Goal: Communication & Community: Answer question/provide support

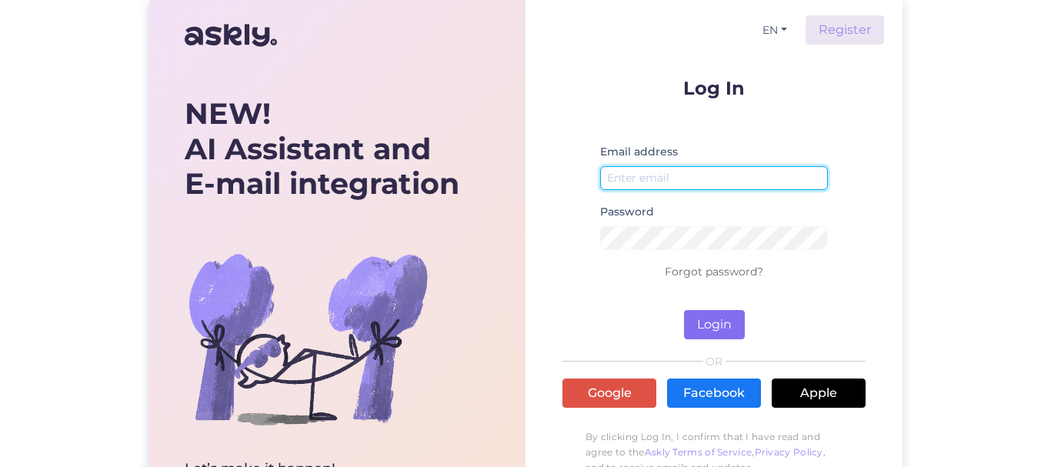
type input "[EMAIL_ADDRESS][DOMAIN_NAME]"
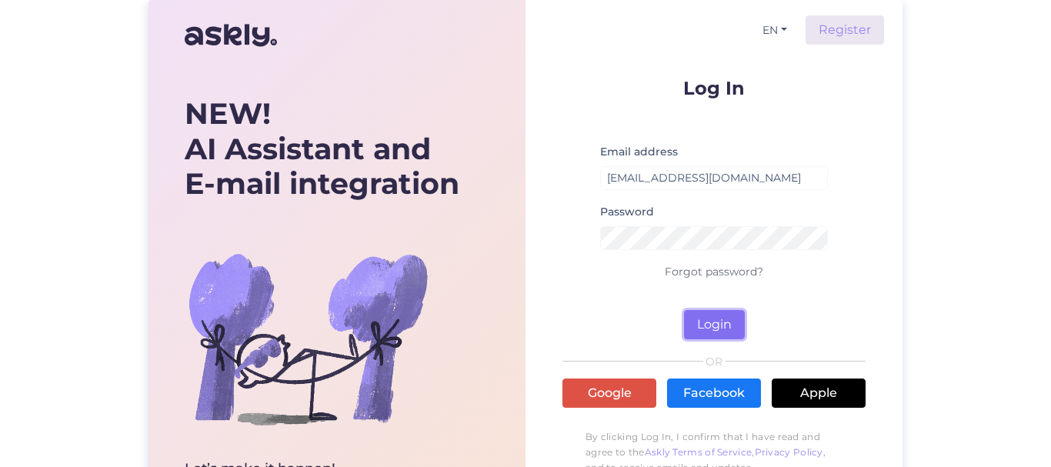
click at [711, 318] on button "Login" at bounding box center [714, 324] width 61 height 29
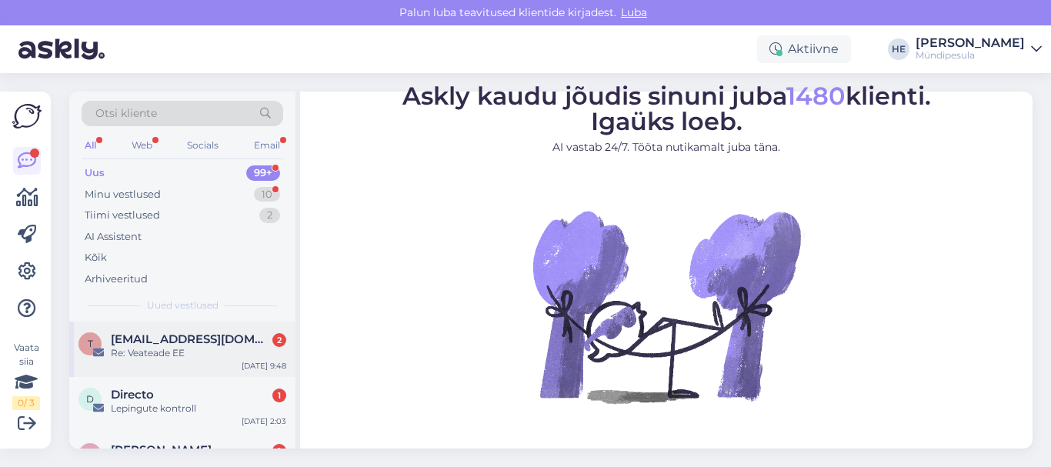
click at [171, 342] on span "[EMAIL_ADDRESS][DOMAIN_NAME]" at bounding box center [191, 339] width 160 height 14
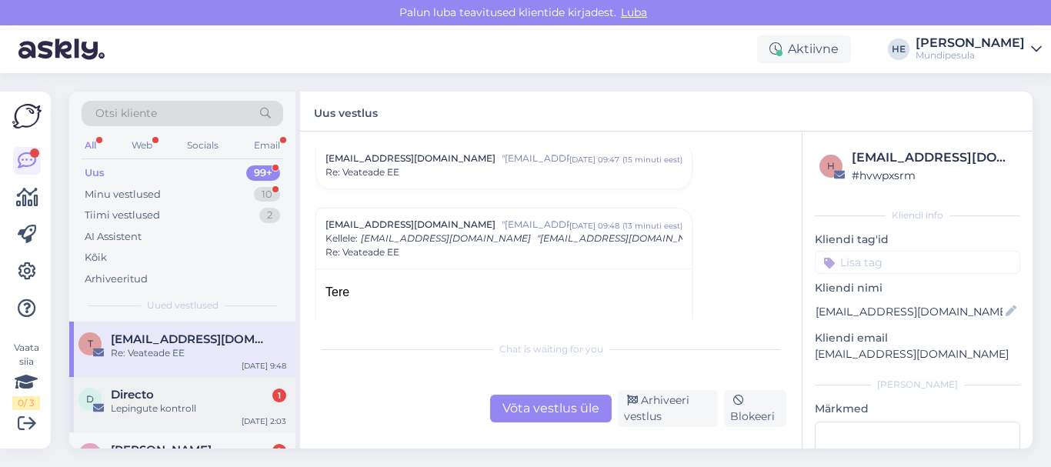
click at [155, 407] on div "Lepingute kontroll" at bounding box center [198, 409] width 175 height 14
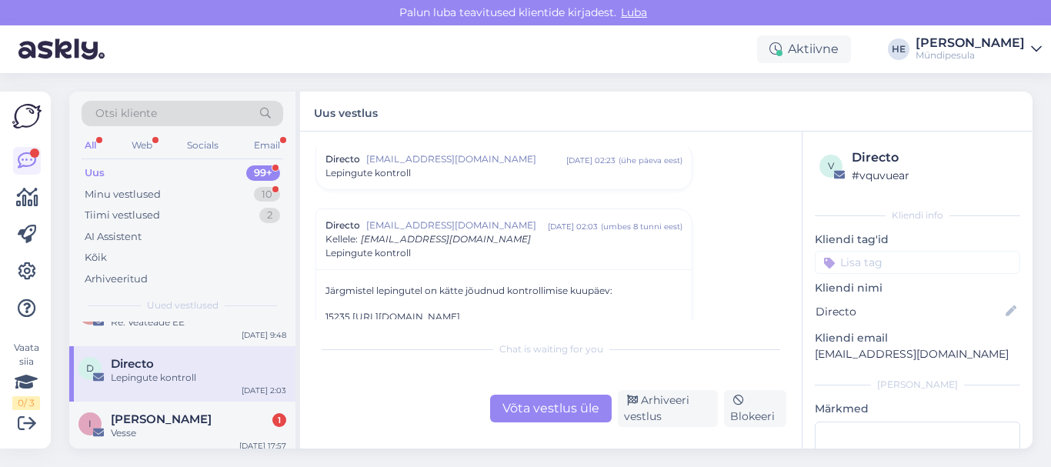
scroll to position [62, 0]
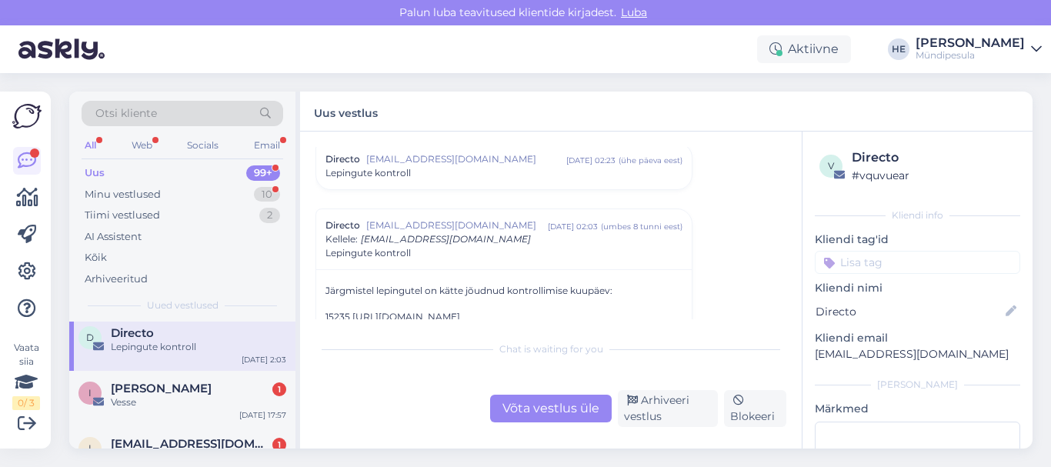
click at [155, 407] on div "Vesse" at bounding box center [198, 402] width 175 height 14
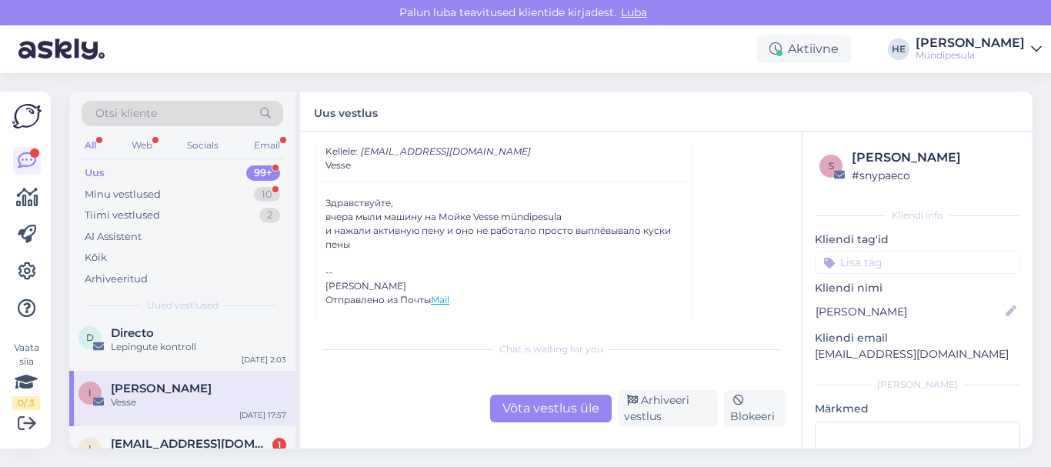
scroll to position [112, 0]
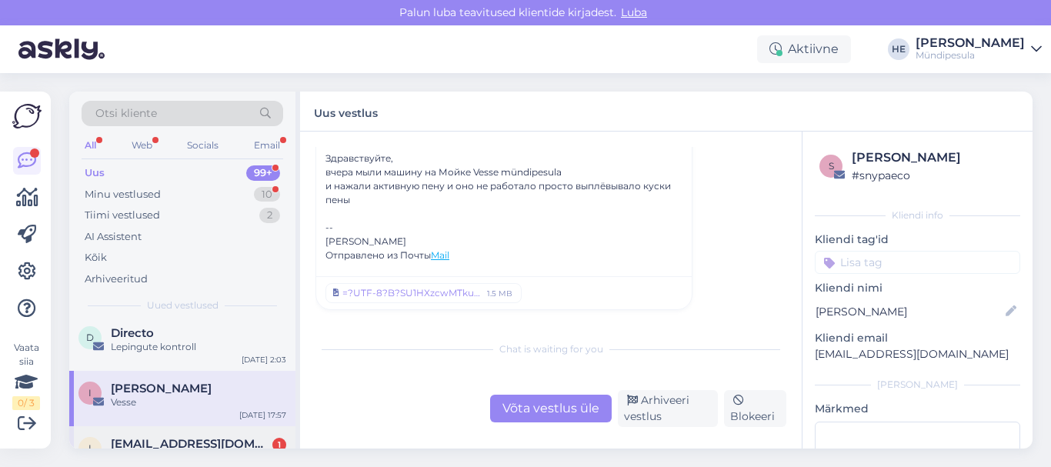
click at [172, 439] on span "[EMAIL_ADDRESS][DOMAIN_NAME]" at bounding box center [191, 444] width 160 height 14
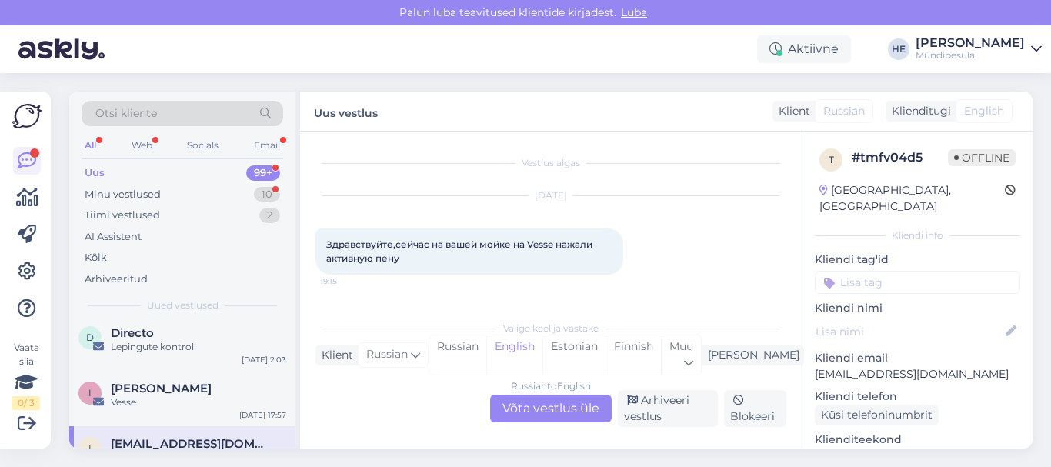
scroll to position [291, 0]
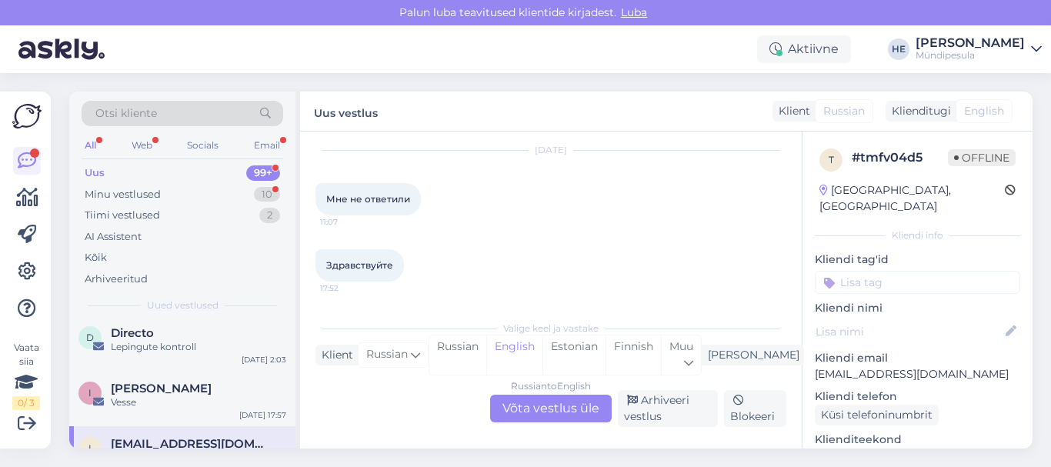
click at [224, 438] on div "[EMAIL_ADDRESS][DOMAIN_NAME]" at bounding box center [198, 444] width 175 height 14
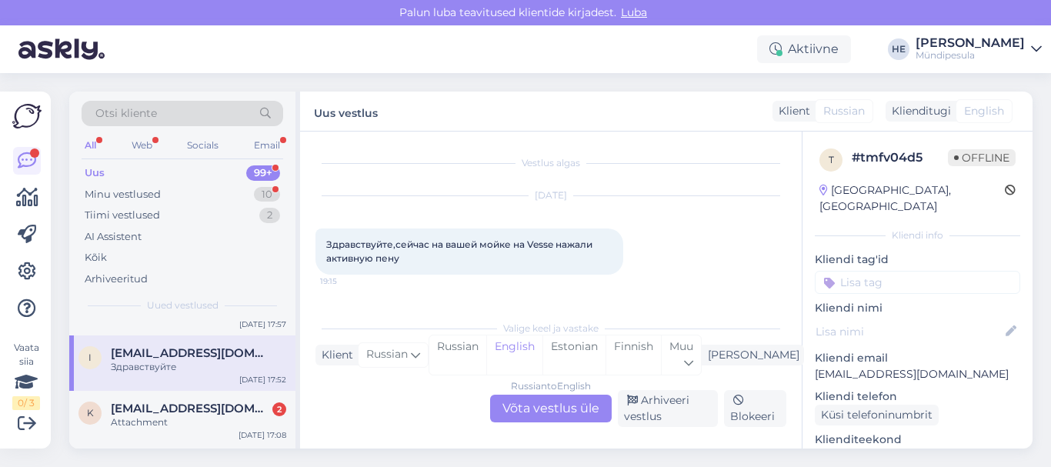
scroll to position [154, 0]
click at [151, 413] on span "[EMAIL_ADDRESS][DOMAIN_NAME]" at bounding box center [191, 407] width 160 height 14
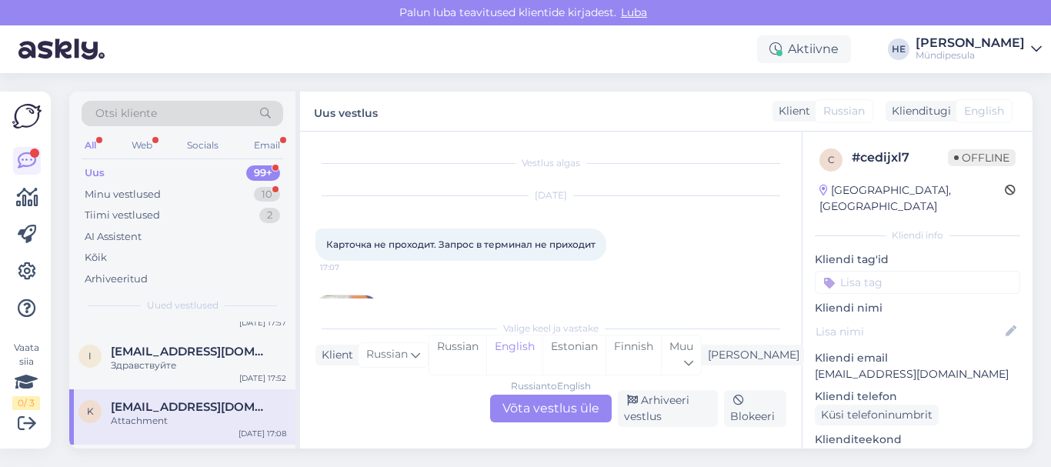
scroll to position [76, 0]
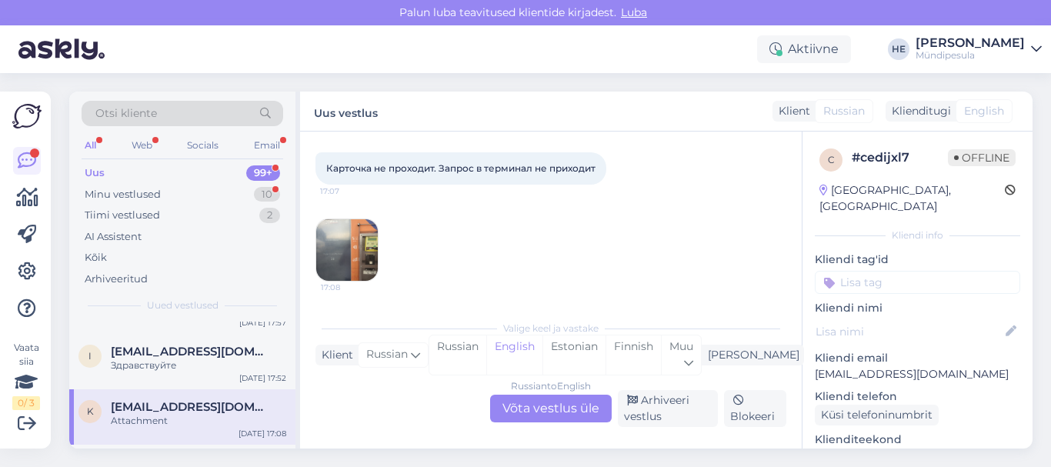
drag, startPoint x: 586, startPoint y: 251, endPoint x: 742, endPoint y: 272, distance: 156.8
click at [742, 272] on div "17:08" at bounding box center [550, 250] width 471 height 97
click at [166, 412] on span "[EMAIL_ADDRESS][DOMAIN_NAME]" at bounding box center [191, 407] width 160 height 14
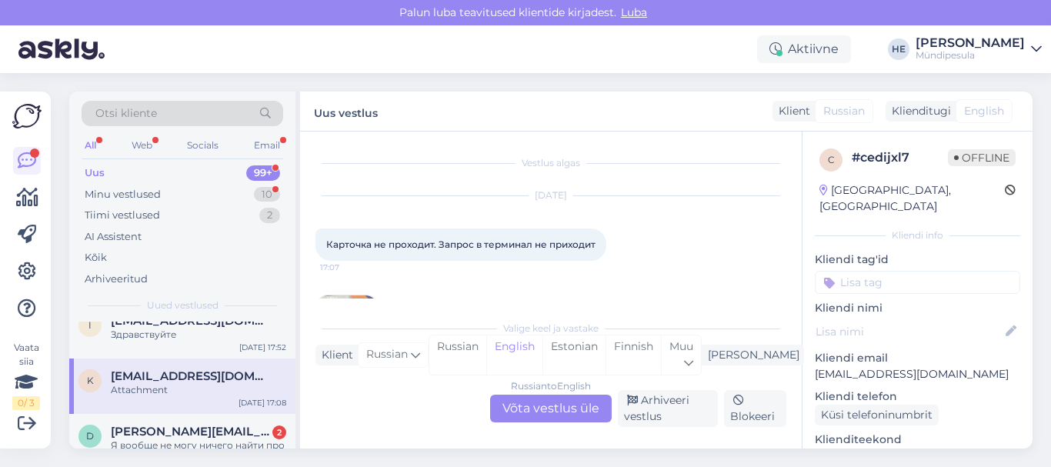
scroll to position [215, 0]
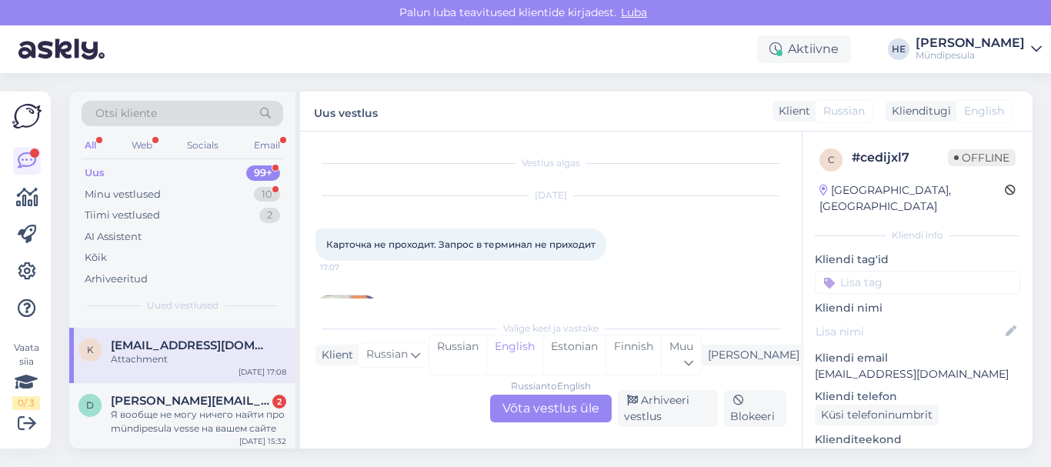
click at [166, 412] on div "Я вообще не могу ничего найти про mündipesula vesse на вашем сайте" at bounding box center [198, 422] width 175 height 28
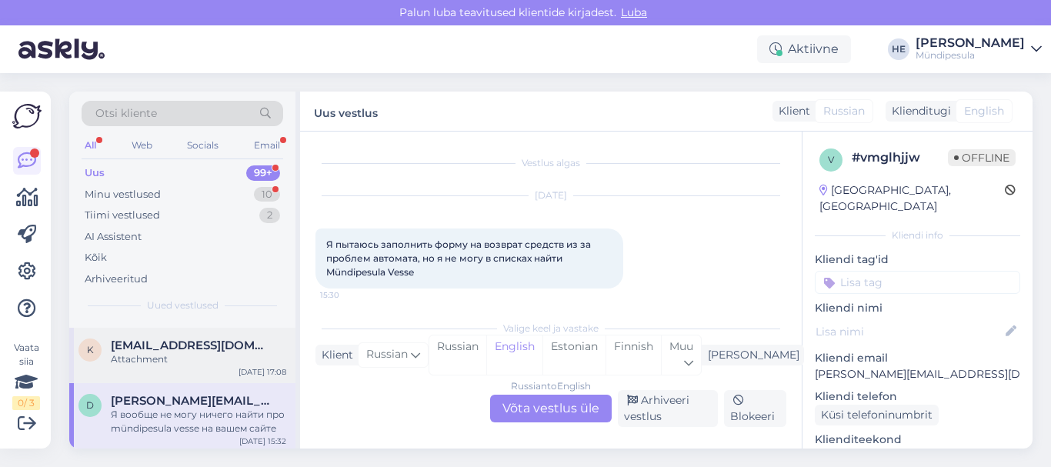
scroll to position [87, 0]
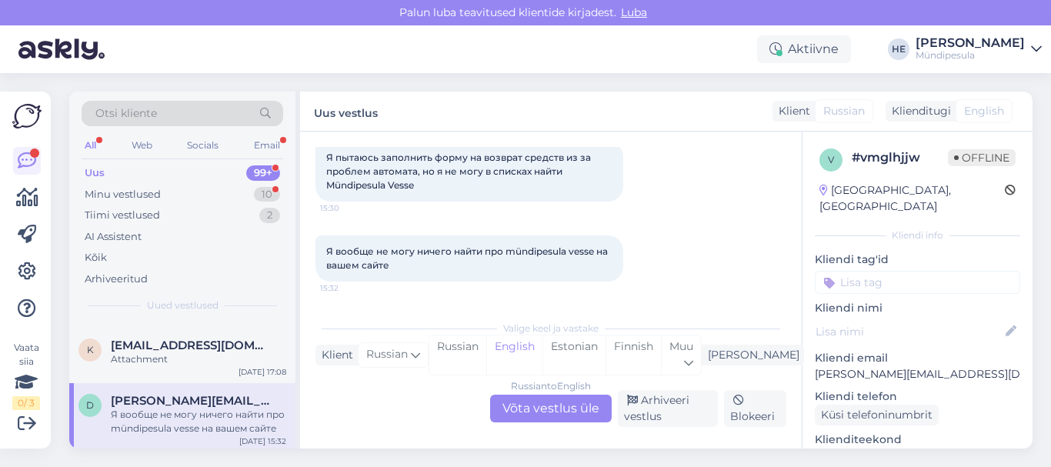
click at [532, 403] on div "Russian to English Võta vestlus üle" at bounding box center [551, 409] width 122 height 28
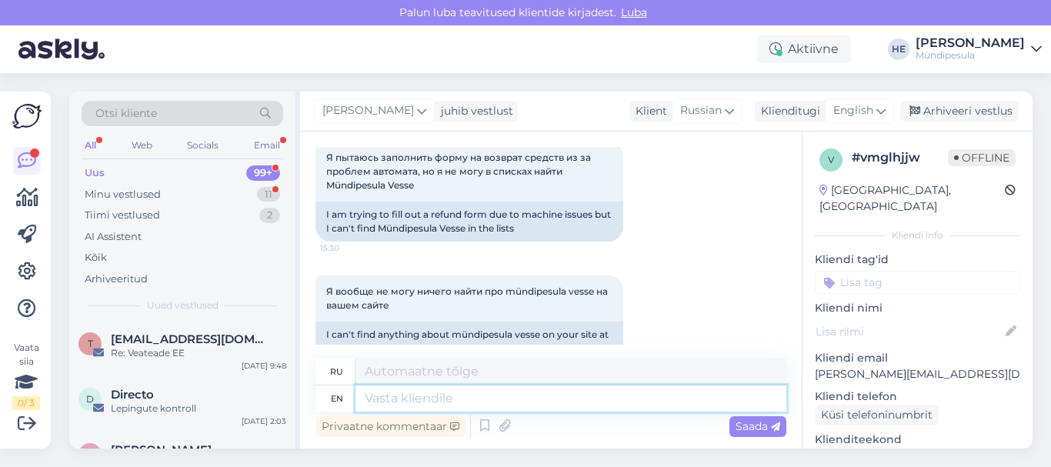
click at [375, 397] on textarea at bounding box center [570, 398] width 431 height 26
type textarea "Tere."
type textarea "Тере"
type textarea "Tere."
type textarea "Тере."
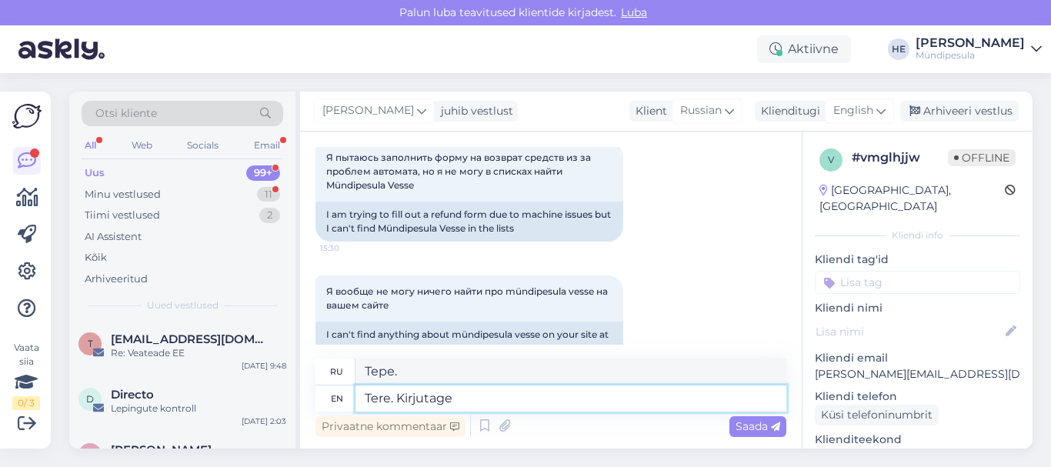
type textarea "Tere. Kirjutage p"
type textarea "Tere. Kirjutage"
type textarea "Tere. Kirjutage palun a"
type textarea "Tere. Kirjutage palun"
type textarea "Tere. Kirjutage palun aadressiks"
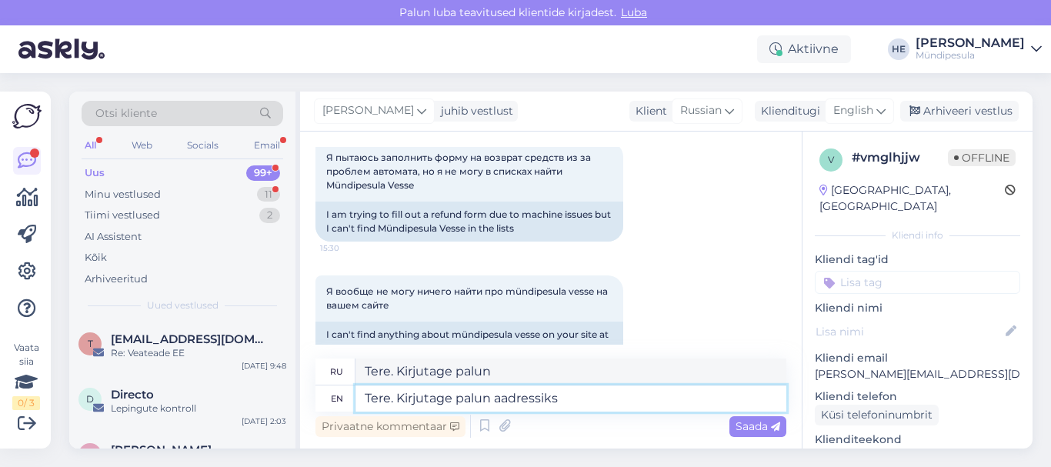
type textarea "Тере. Кирьютаге палун адрессикс"
type textarea "Tere. Kirjutage palun aadressiks Vesse"
type textarea "Тере. Кирьютаге палун адрессикс Вессе"
type textarea "Tere. Kirjutage palun aadressiks Vesse 4"
type textarea "Тере. Адрес электронной почты: Vesse 4"
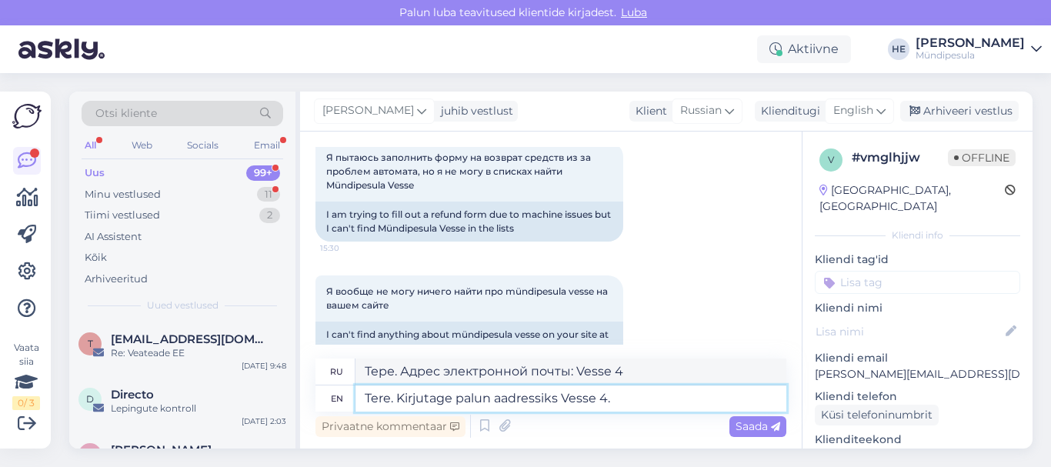
type textarea "Tere. Kirjutage palun aadressiks Vesse 4."
type textarea "Тере. Кирьютаге палун адрессикс Вессе 4."
type textarea "Tere. Kirjutage palun aadressiks Vesse 4. [GEOGRAPHIC_DATA]"
type textarea "Тере. Kirjutage palun aadressiks Vesse 4. Песубоксидид"
type textarea "Tere. Kirjutage palun aadressiks Vesse 4."
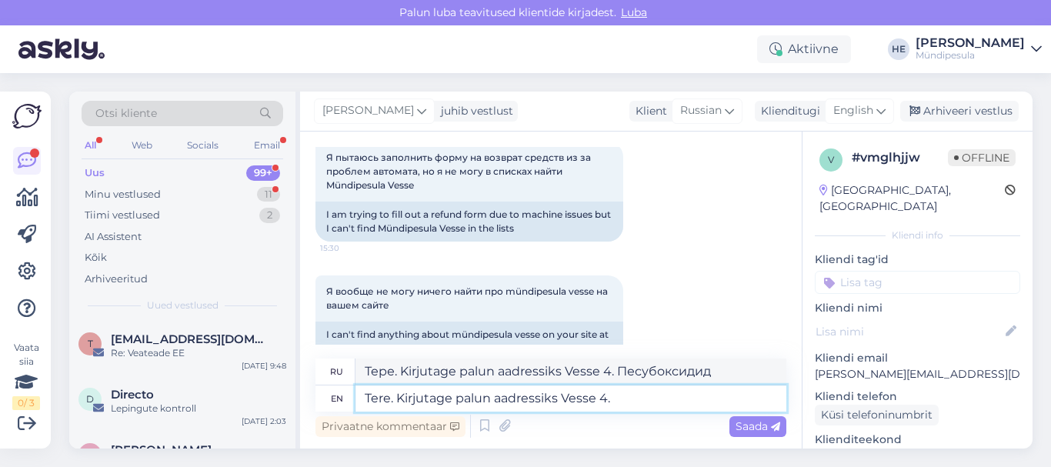
type textarea "Тере. Кирьютаге палун адрессикс Вессе 4."
type textarea "Tere. Kirjutage palun aadressiks Vesse 4. [GEOGRAPHIC_DATA]"
type textarea "Тере. Кирьютаге палун адрессикс Вессе 4. Масина"
type textarea "Tere. Kirjutage palun aadressiks Vesse 4. Masina ID-kood"
type textarea "Тере. Kirjutage palun aadressiks Vesse 4. Masina ID-kood"
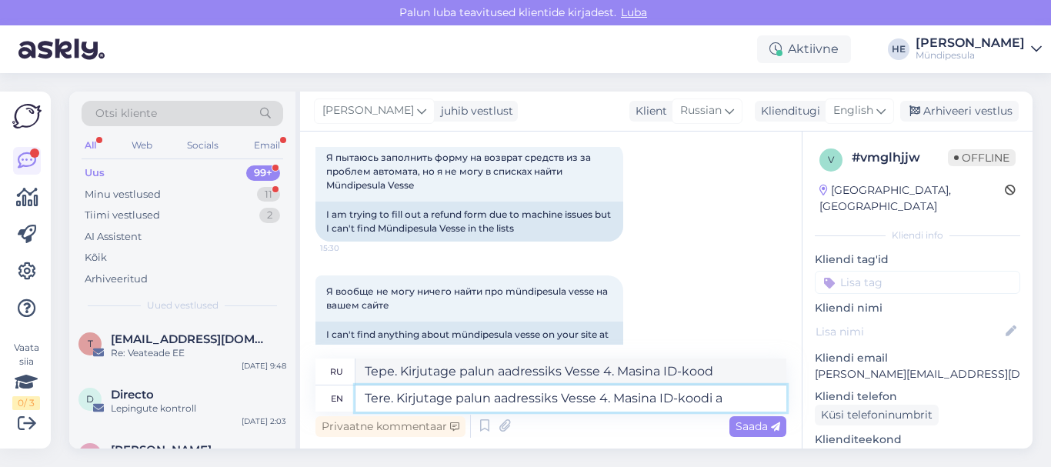
type textarea "Tere. Kirjutage palun aadressiks Vesse 4. Masina ID-koodi as"
type textarea "Тере. Kirjutage palun aadressiks Vesse 4. Masina ID-koodi"
type textarea "Tere. Kirjutage palun aadressiks Vesse 4. Masina ID-koodi asemel"
type textarea "Тере. Kirjutage palun aadressiks Vesse 4. Masina ID-koodi asemel"
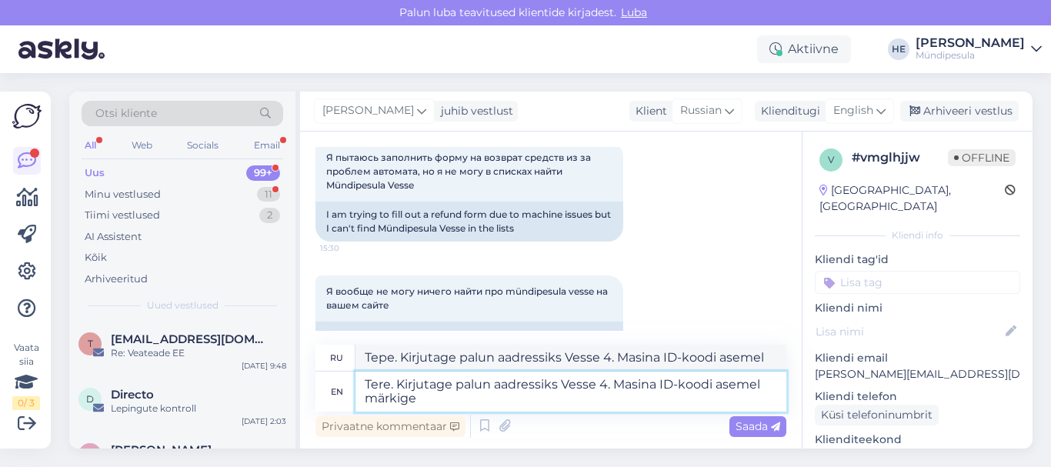
type textarea "Tere. Kirjutage palun aadressiks Vesse 4. Masina ID-koodi asemel märkige m"
type textarea "Тере. Адрес электронной почты: номер 4. Номер ID-koodi asemel märkige"
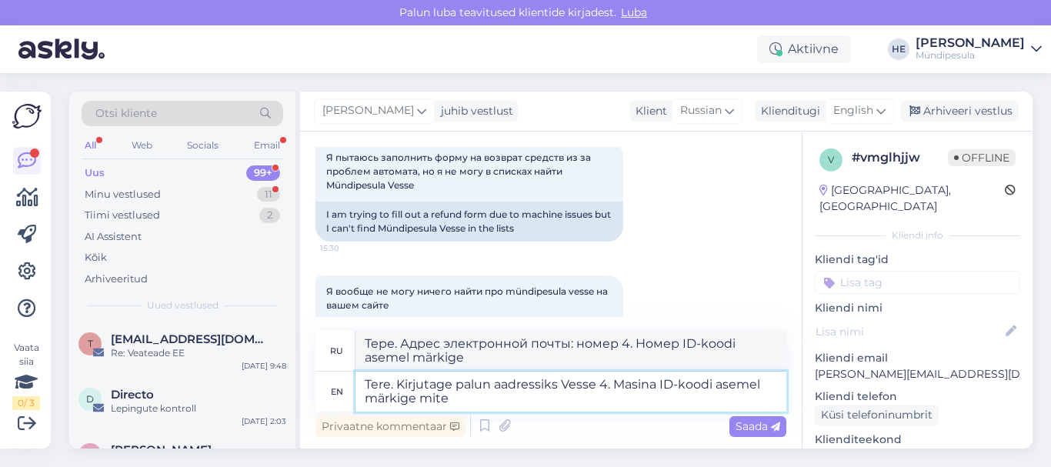
type textarea "Tere. Kirjutage palun aadressiks Vesse 4. Masina ID-koodi asemel märkige mitem"
type textarea "Тере. Адрес электронной почты: 4. Номер ID-koodi asemel märkige mitem"
type textarea "Tere. Kirjutage palun aadressiks Vesse 4. Masina ID-koodi asemel märkige mitme"
type textarea "Тере. Адрес электронной почты: номер 4. Номер ID-koodi asemel märkige mit"
type textarea "Tere. Kirjutage palun aadressiks Vesse 4. Masina ID-koodi asemel märkige mitmes"
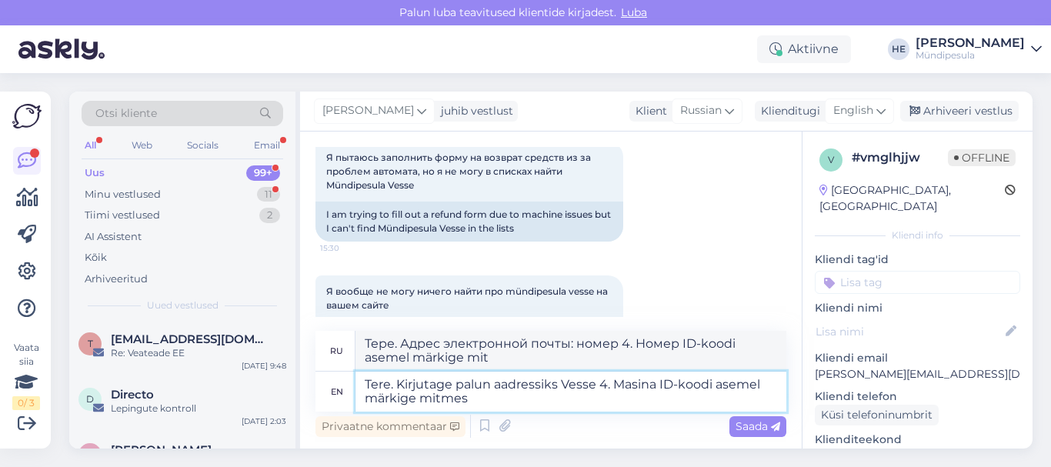
type textarea "Тере. Адрес электронной почты: 4. Номер ID-koodi asemel märkige mitmes"
type textarea "Tere. Kirjutage palun aadressiks Vesse 4. Masina ID-koodi asemel märkige mitmes…"
type textarea "Тере. Адрес электронной почты: 4. Номер ID-koodi asemel märkige mitmes pesuboks"
type textarea "Tere. Kirjutage palun aadressiks Vesse 4. Masina ID-koodi asemel märkige mitmes…"
type textarea "Тере. Kirjutage palun aadressiks Vesse 4. Masina ID-koodi asemel märkige mitmes…"
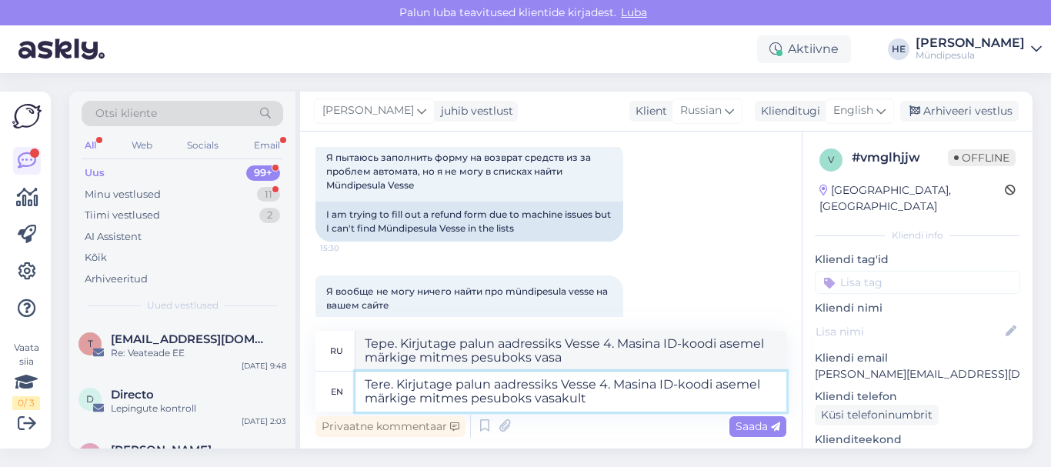
type textarea "Tere. Kirjutage palun aadressiks Vesse 4. Masina ID-koodi asemel märkige mitmes…"
type textarea "Тере. Выберите адрес электронной почты Vesse 4. Masina ID-koodi asemel märkige …"
type textarea "Tere. Kirjutage palun aadressiks Vesse 4. Masina ID-koodi asemel märkige mitmes…"
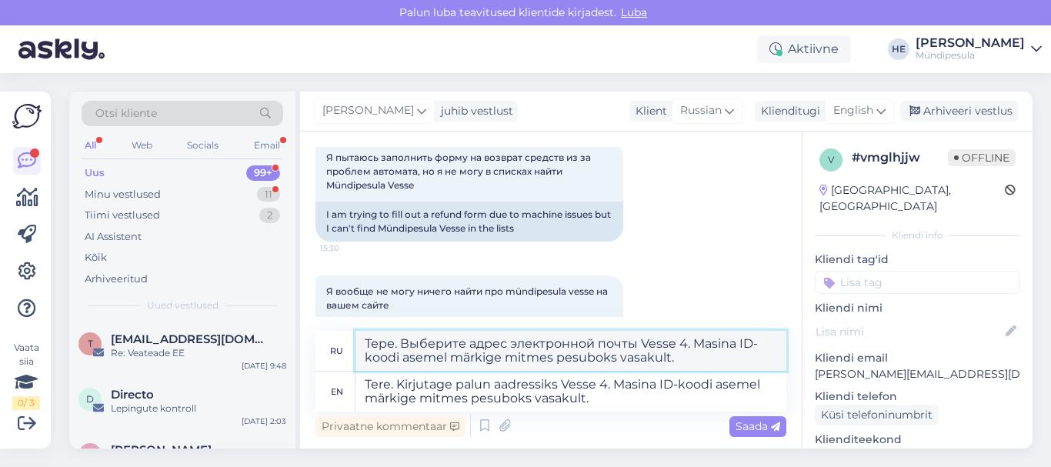
drag, startPoint x: 397, startPoint y: 341, endPoint x: 365, endPoint y: 345, distance: 32.5
click at [365, 345] on textarea "Тере. Выберите адрес электронной почты Vesse 4. Masina ID-koodi asemel märkige …" at bounding box center [570, 351] width 431 height 40
paste textarea "дравствуйте!"
type textarea "Здравствуйте! Выберите адрес электронной почты Vesse 4. Masina ID-koodi asemel …"
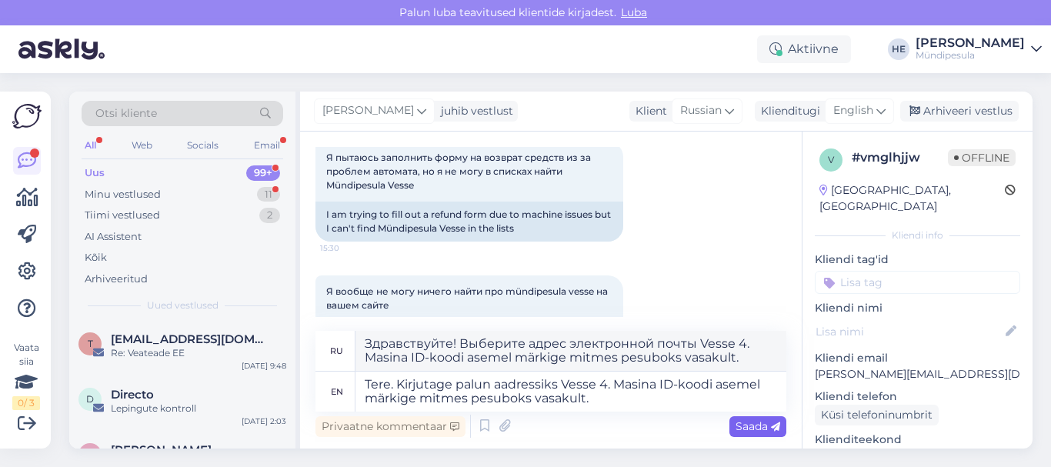
click at [746, 425] on span "Saada" at bounding box center [758, 426] width 45 height 14
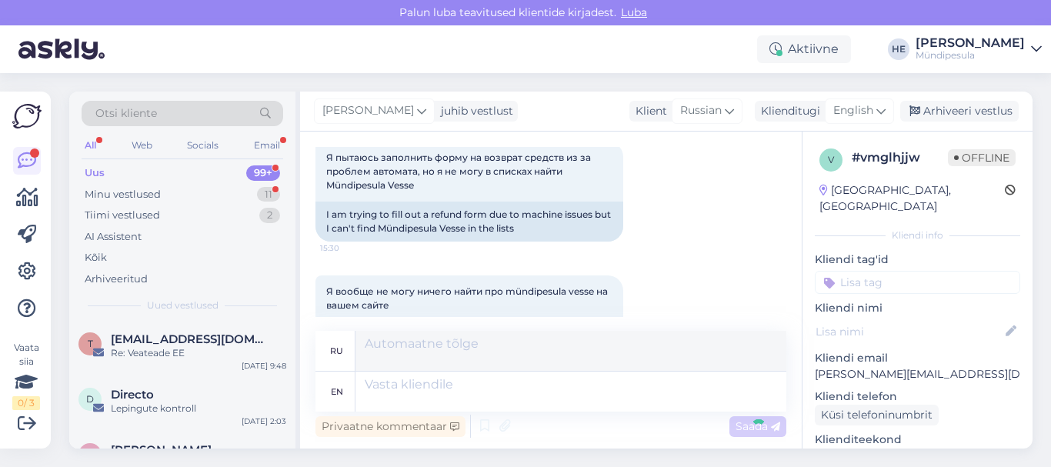
scroll to position [287, 0]
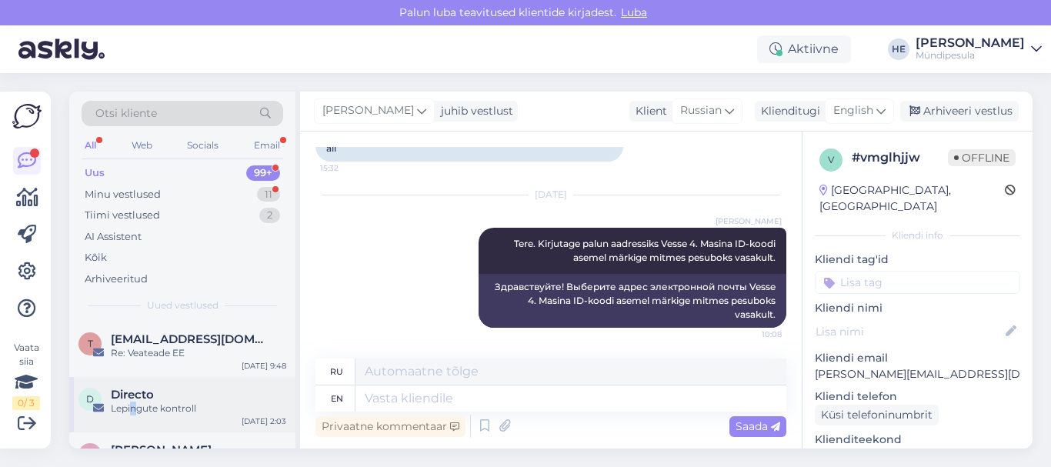
click at [133, 403] on div "Lepingute kontroll" at bounding box center [198, 409] width 175 height 14
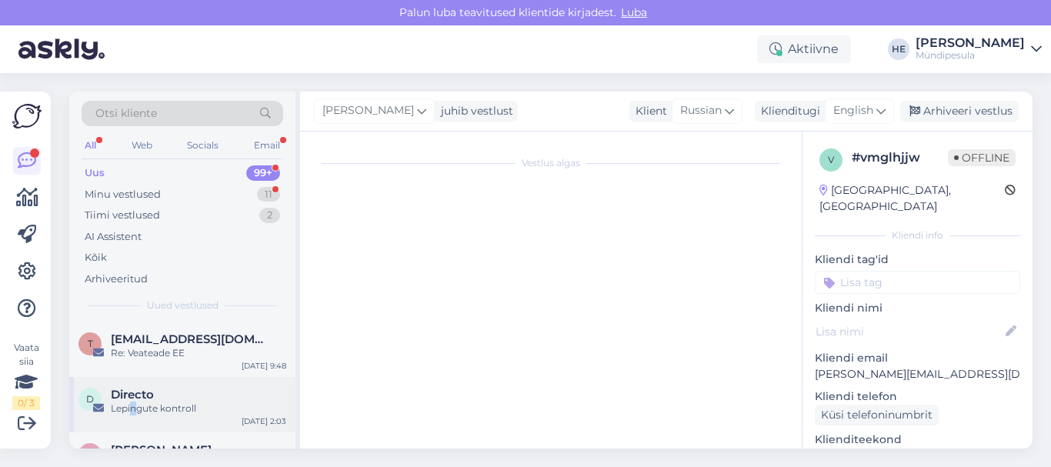
scroll to position [6531, 0]
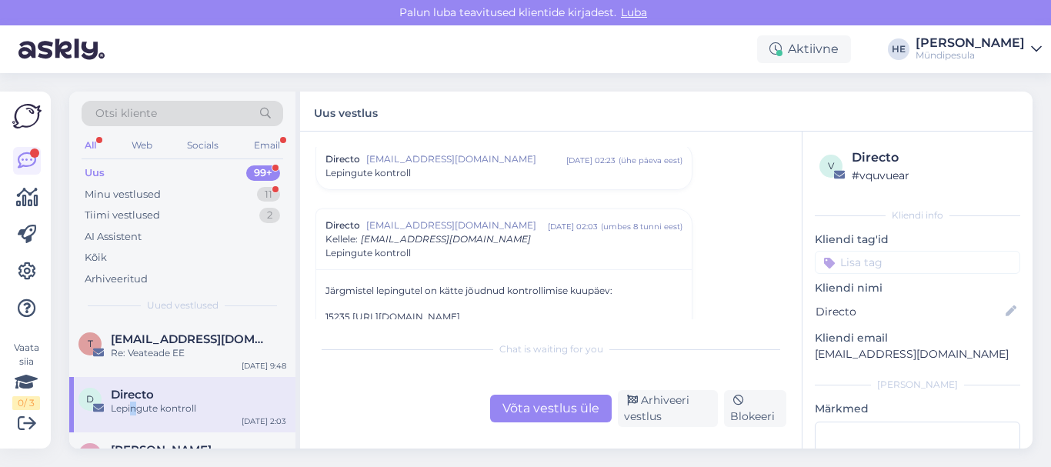
click at [96, 170] on div "Uus" at bounding box center [95, 172] width 20 height 15
click at [129, 342] on span "[EMAIL_ADDRESS][DOMAIN_NAME]" at bounding box center [191, 339] width 160 height 14
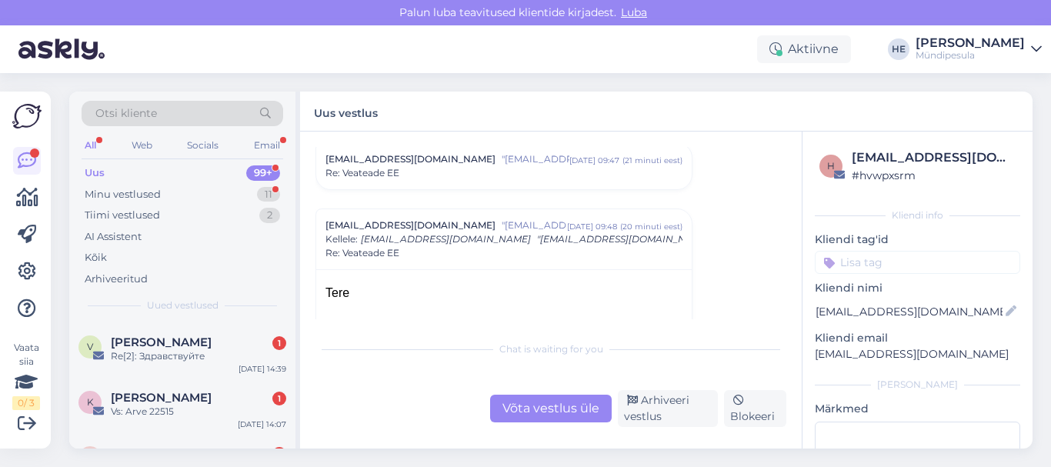
scroll to position [277, 0]
click at [129, 342] on span "[PERSON_NAME]" at bounding box center [161, 339] width 101 height 14
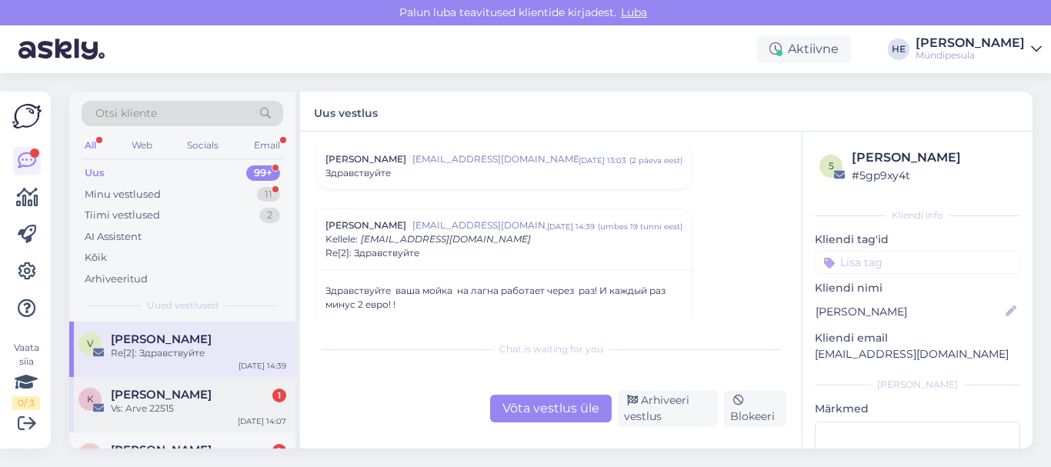
click at [138, 401] on span "[PERSON_NAME]" at bounding box center [161, 395] width 101 height 14
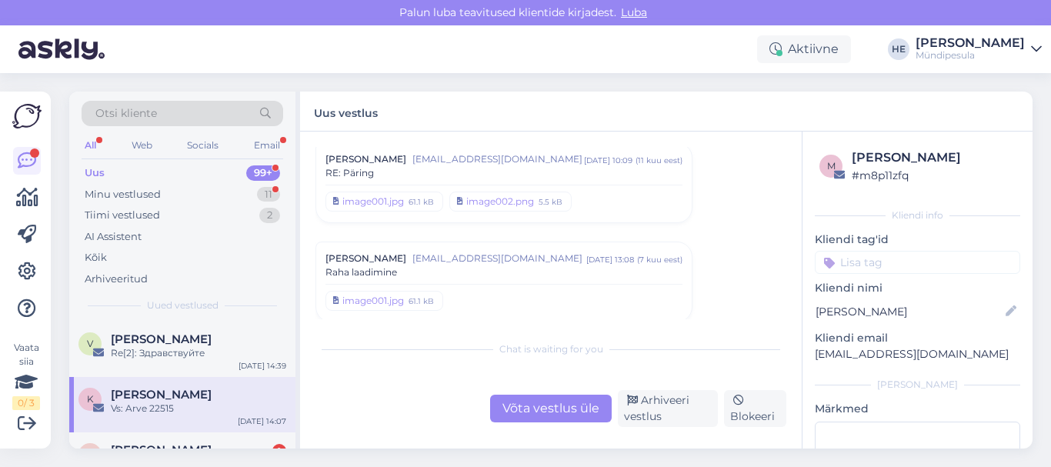
scroll to position [315, 0]
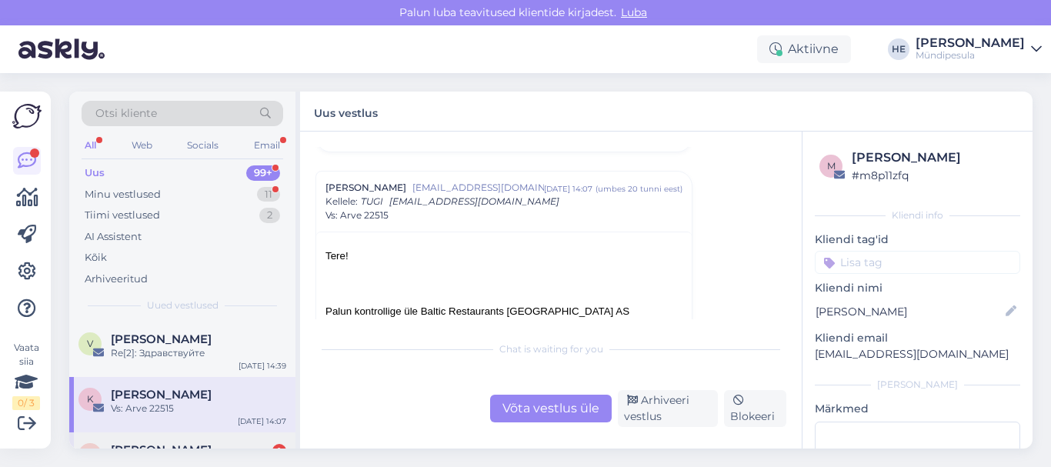
click at [172, 435] on div "v [PERSON_NAME] 1 Re: Fw: Veateade RU [DATE] 13:12" at bounding box center [182, 459] width 226 height 55
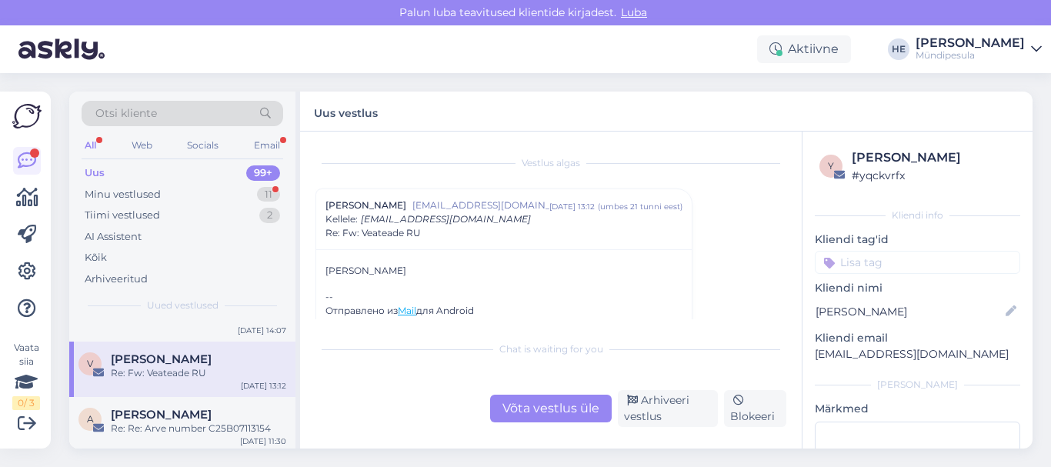
scroll to position [369, 0]
click at [125, 199] on div "Minu vestlused" at bounding box center [123, 194] width 76 height 15
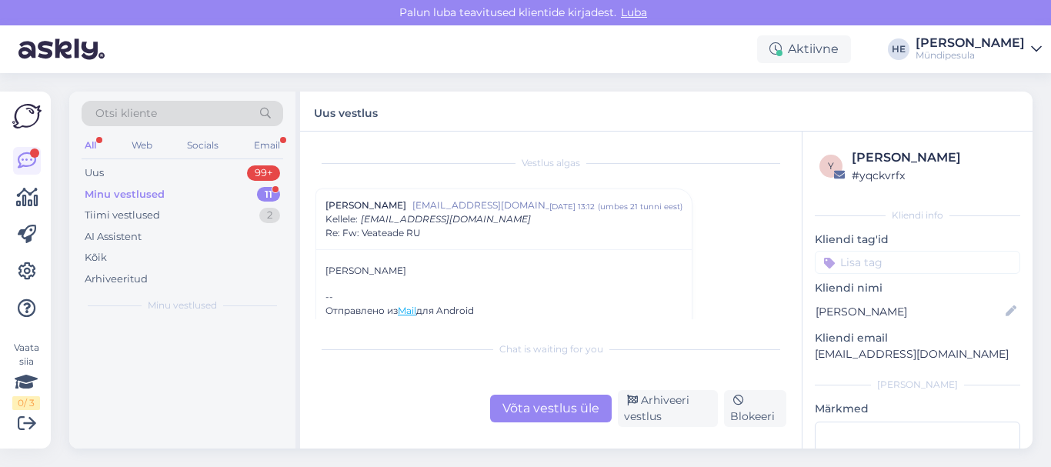
scroll to position [0, 0]
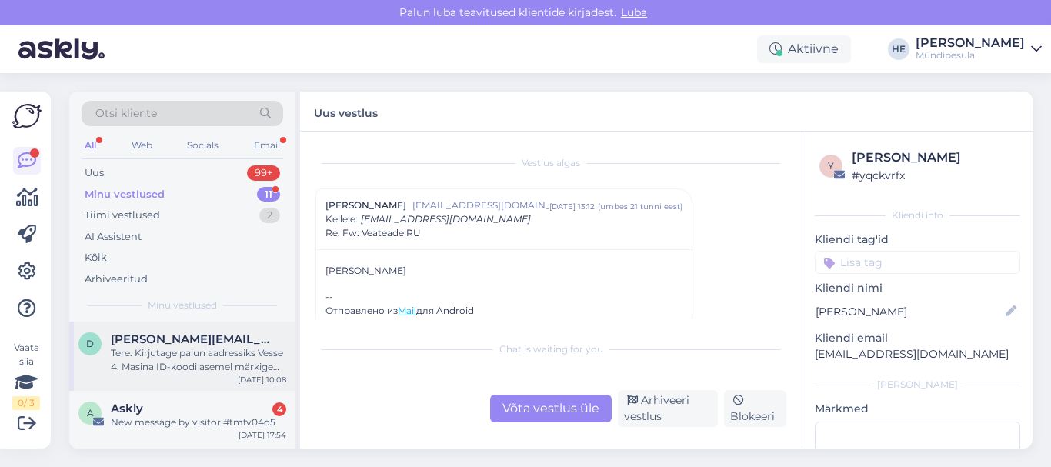
click at [138, 336] on span "[PERSON_NAME][EMAIL_ADDRESS][DOMAIN_NAME]" at bounding box center [191, 339] width 160 height 14
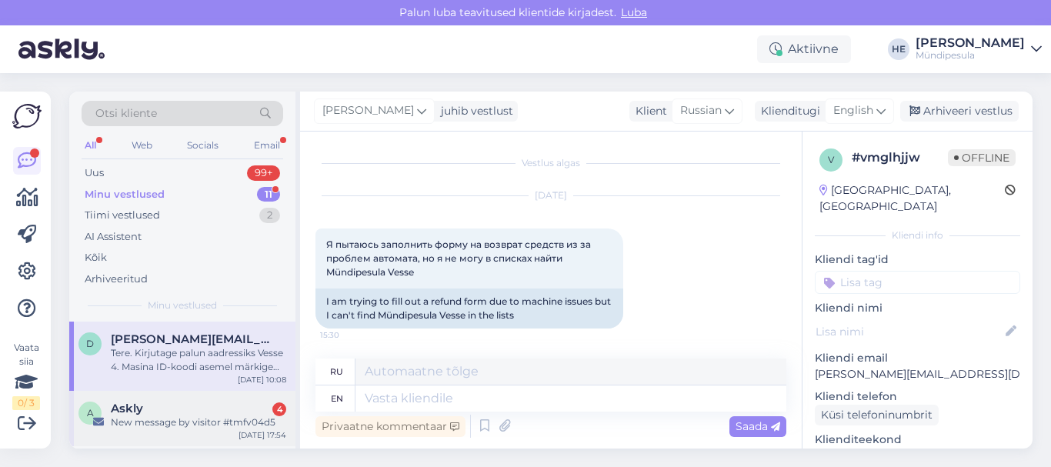
scroll to position [287, 0]
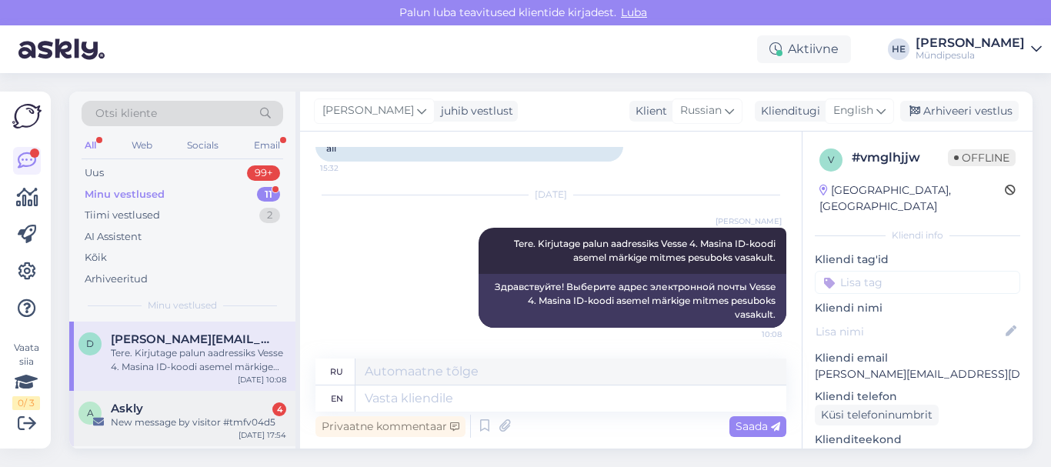
click at [139, 407] on span "Askly" at bounding box center [127, 409] width 32 height 14
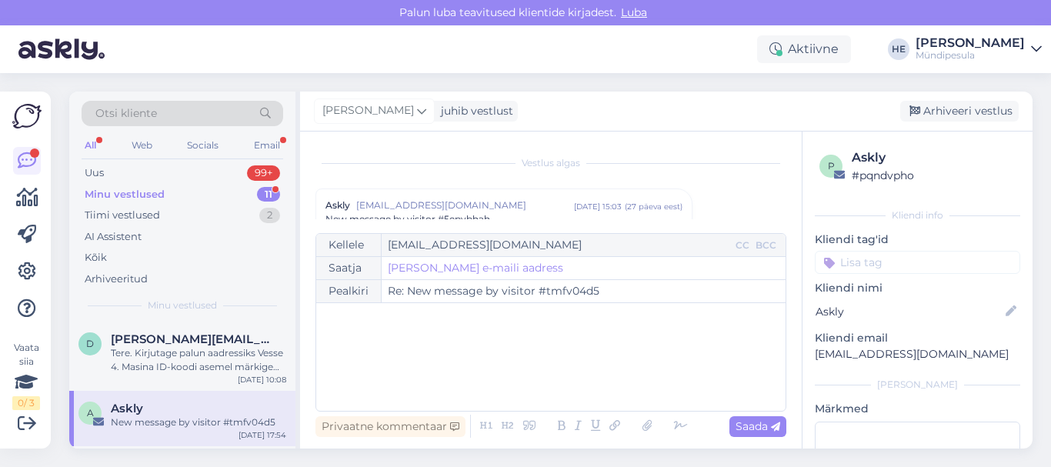
scroll to position [6592, 0]
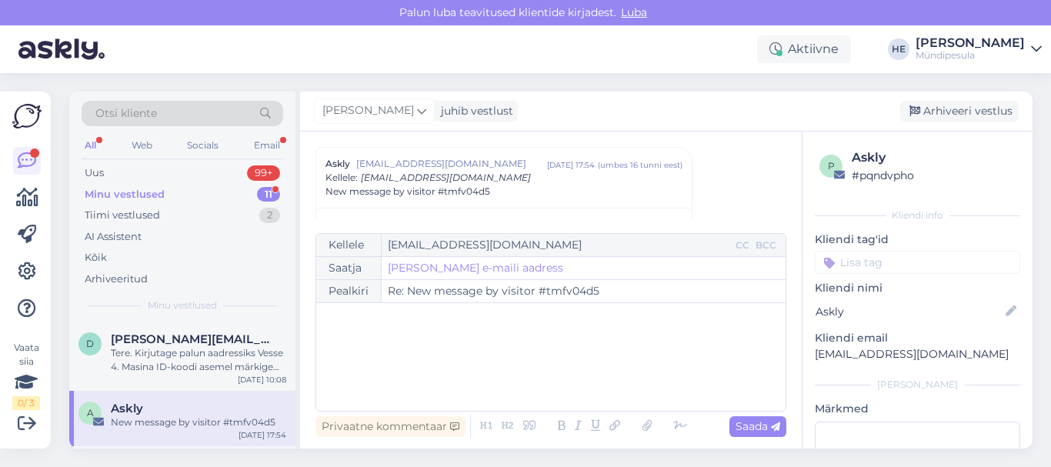
click at [102, 193] on div "Minu vestlused" at bounding box center [125, 194] width 80 height 15
click at [133, 343] on span "[PERSON_NAME][EMAIL_ADDRESS][DOMAIN_NAME]" at bounding box center [191, 339] width 160 height 14
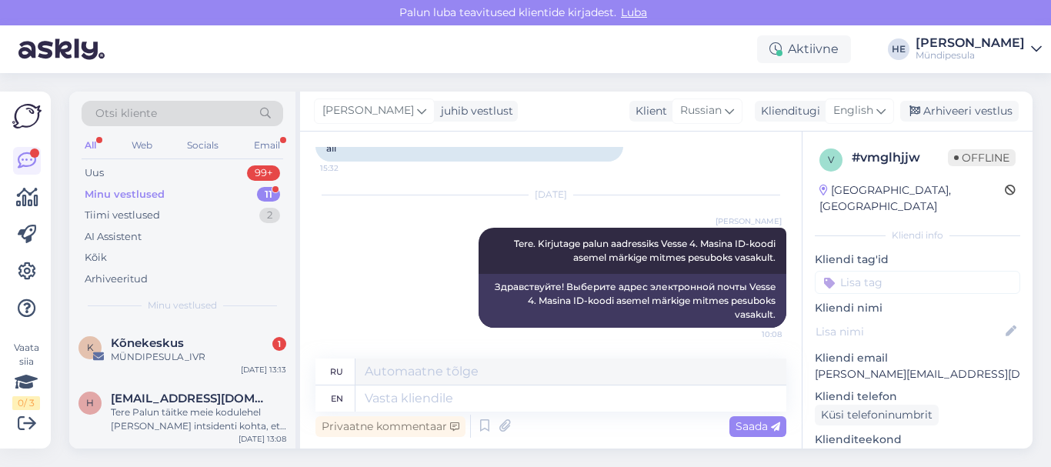
scroll to position [123, 0]
click at [133, 343] on span "Kõnekeskus" at bounding box center [147, 341] width 73 height 14
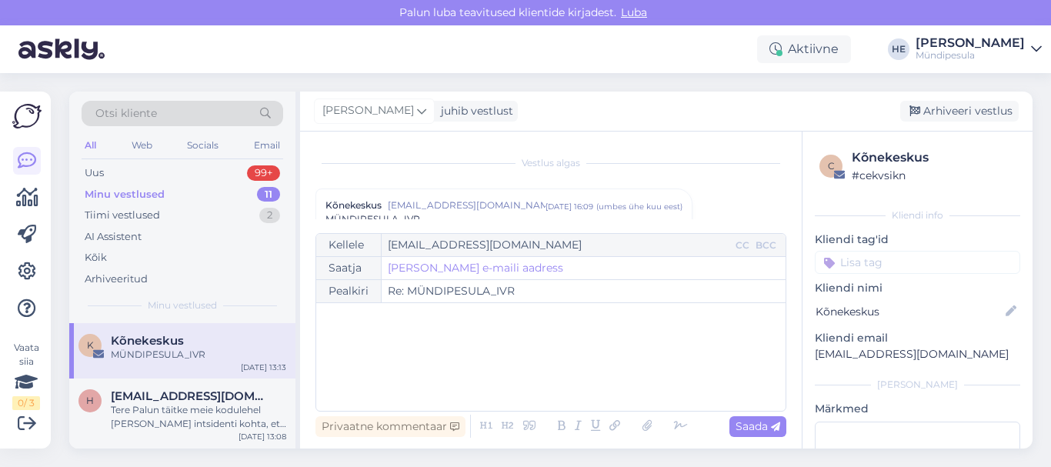
scroll to position [6592, 0]
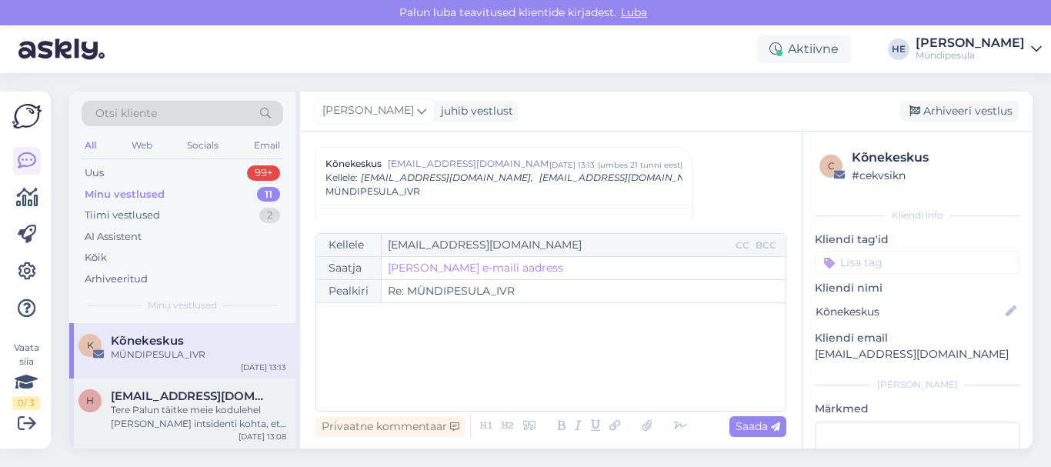
click at [162, 404] on div "Tere Palun täitke meie kodulehel [PERSON_NAME] intsidenti kohta, et saaksime Te…" at bounding box center [198, 417] width 175 height 28
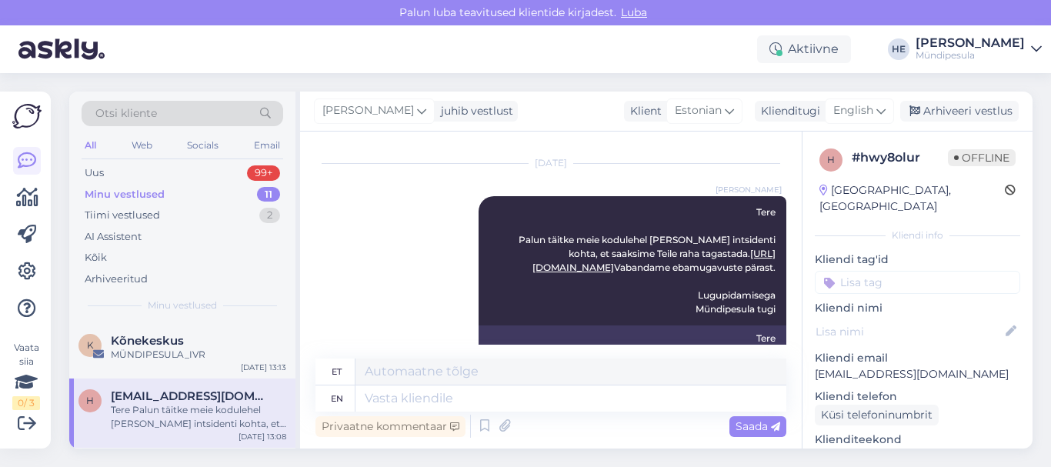
click at [1036, 54] on icon at bounding box center [1036, 49] width 11 height 12
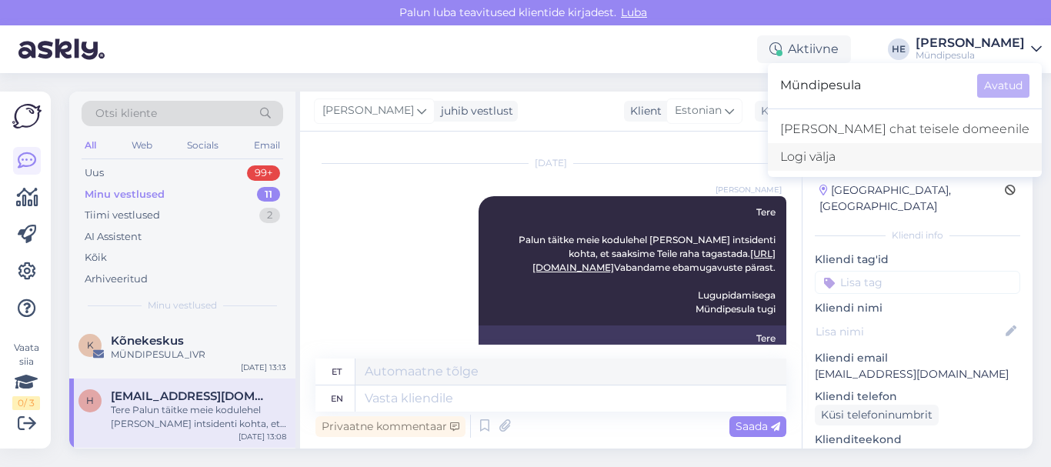
click at [903, 152] on div "Logi välja" at bounding box center [905, 157] width 274 height 28
